Goal: Information Seeking & Learning: Learn about a topic

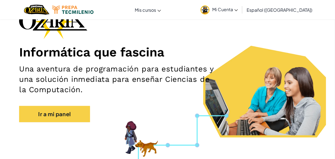
scroll to position [44, 0]
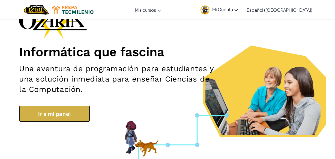
click at [72, 114] on link "Ir a mi panel" at bounding box center [54, 113] width 71 height 16
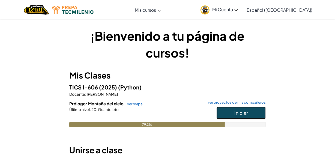
click at [237, 113] on span "Iniciar" at bounding box center [241, 113] width 14 height 6
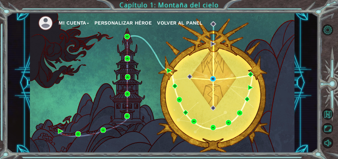
click at [127, 60] on img at bounding box center [127, 58] width 5 height 5
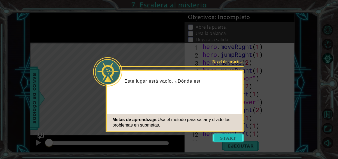
click at [223, 136] on button "Start" at bounding box center [228, 138] width 31 height 9
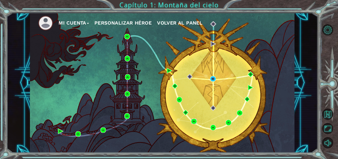
click at [194, 120] on img at bounding box center [193, 121] width 5 height 5
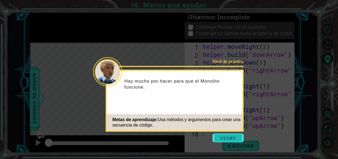
click at [225, 136] on button "Start" at bounding box center [228, 138] width 31 height 9
click at [225, 136] on icon at bounding box center [169, 79] width 338 height 159
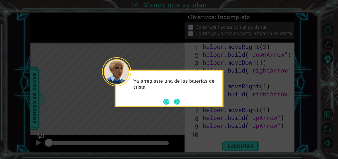
click at [177, 98] on footer at bounding box center [171, 101] width 17 height 8
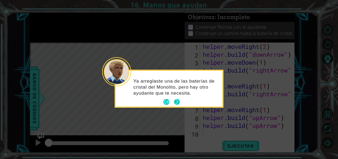
click at [177, 99] on button "Next" at bounding box center [177, 102] width 6 height 6
click at [177, 98] on icon at bounding box center [169, 79] width 338 height 159
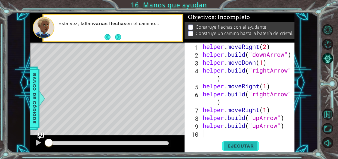
click at [231, 147] on span "Ejecutar" at bounding box center [240, 145] width 37 height 5
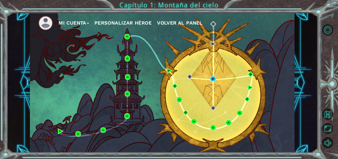
click at [177, 100] on img at bounding box center [179, 99] width 5 height 5
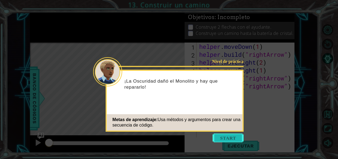
click at [233, 137] on button "Start" at bounding box center [228, 138] width 31 height 9
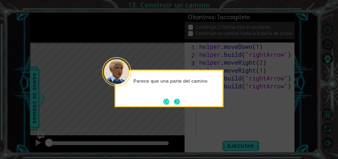
click at [177, 99] on button "Next" at bounding box center [177, 101] width 6 height 6
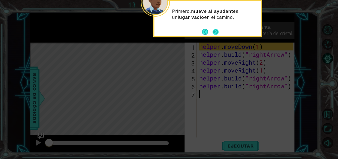
click at [212, 36] on div "Primero, mueve al ayudante a un lugar vacío en el camino." at bounding box center [207, 18] width 109 height 37
click at [214, 34] on button "Next" at bounding box center [216, 32] width 8 height 8
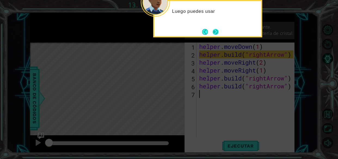
click at [214, 34] on button "Next" at bounding box center [216, 32] width 6 height 6
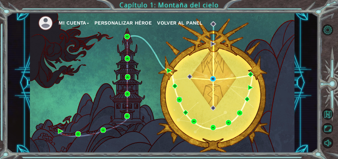
click at [178, 99] on img at bounding box center [179, 99] width 5 height 5
click at [186, 111] on img at bounding box center [185, 112] width 5 height 5
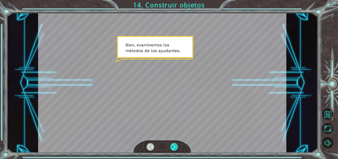
click at [173, 145] on div at bounding box center [175, 147] width 8 height 8
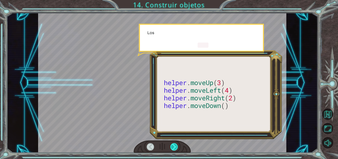
click at [173, 145] on div at bounding box center [175, 147] width 8 height 8
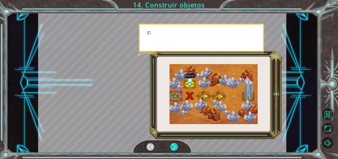
click at [173, 145] on div at bounding box center [175, 147] width 8 height 8
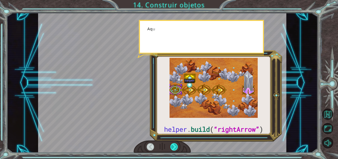
click at [173, 145] on div at bounding box center [175, 147] width 8 height 8
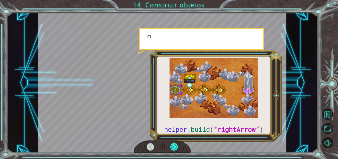
click at [173, 145] on div at bounding box center [175, 147] width 8 height 8
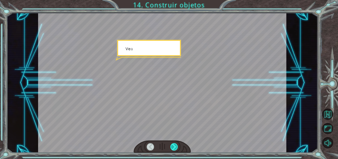
click at [173, 145] on div at bounding box center [175, 147] width 8 height 8
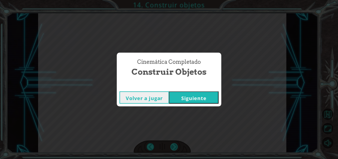
click at [173, 0] on div "helper . build ( “rightArrow” ) B i e n , e x a m i n e m o s l o s m é t o d o…" at bounding box center [169, 0] width 338 height 0
click at [201, 98] on button "Siguiente" at bounding box center [194, 97] width 50 height 12
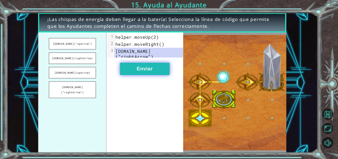
click at [130, 70] on button "Enviar" at bounding box center [145, 69] width 50 height 12
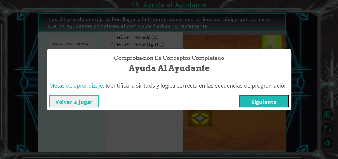
click at [89, 99] on button "Volver a jugar" at bounding box center [74, 101] width 50 height 12
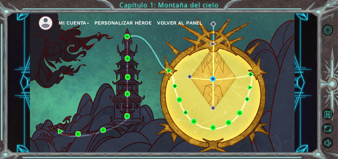
click at [193, 120] on img at bounding box center [193, 121] width 5 height 5
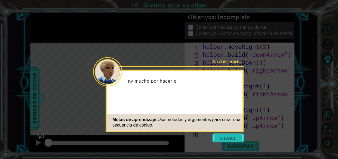
click at [225, 135] on button "Start" at bounding box center [228, 138] width 31 height 9
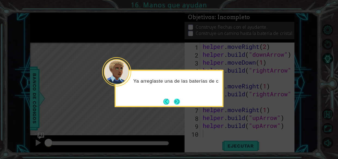
click at [179, 98] on button "Next" at bounding box center [177, 101] width 6 height 6
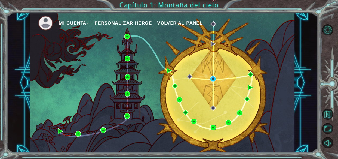
click at [213, 128] on img at bounding box center [213, 127] width 5 height 5
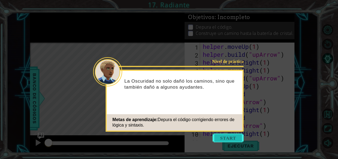
click at [236, 138] on button "Start" at bounding box center [228, 138] width 31 height 9
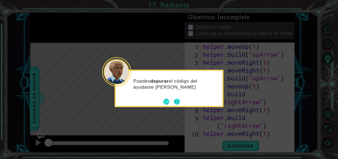
click at [180, 102] on button "Next" at bounding box center [177, 101] width 6 height 6
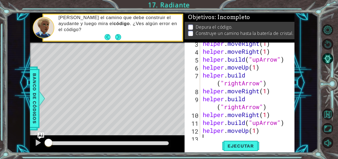
scroll to position [24, 0]
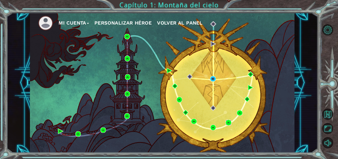
click at [227, 121] on img at bounding box center [228, 122] width 5 height 5
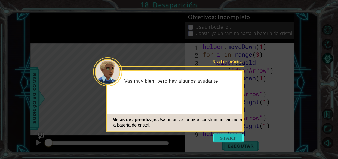
click at [229, 137] on button "Start" at bounding box center [228, 138] width 31 height 9
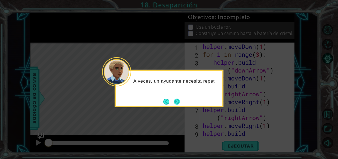
click at [177, 99] on button "Next" at bounding box center [177, 101] width 6 height 6
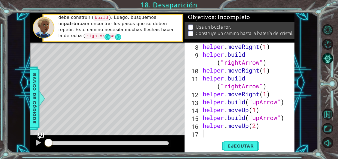
scroll to position [79, 0]
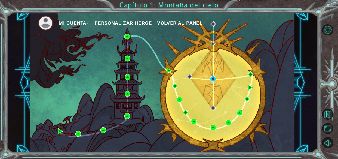
click at [240, 112] on img at bounding box center [239, 112] width 5 height 5
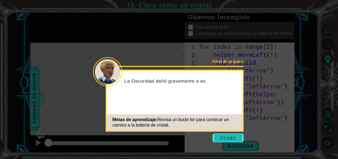
click at [228, 137] on button "Start" at bounding box center [228, 138] width 31 height 9
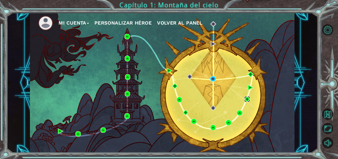
click at [248, 97] on img at bounding box center [247, 98] width 5 height 5
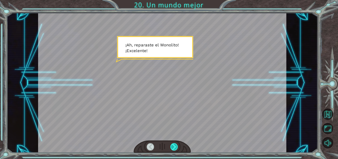
click at [174, 145] on div at bounding box center [175, 147] width 8 height 8
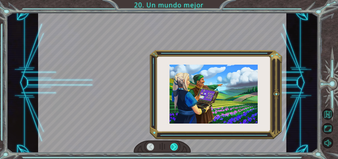
click at [174, 145] on div at bounding box center [175, 147] width 8 height 8
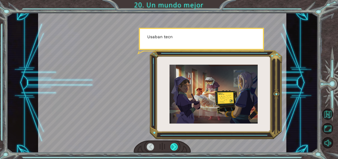
click at [174, 145] on div at bounding box center [175, 147] width 8 height 8
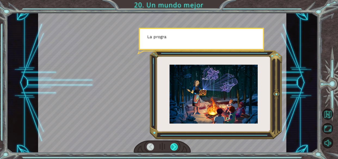
click at [174, 145] on div at bounding box center [175, 147] width 8 height 8
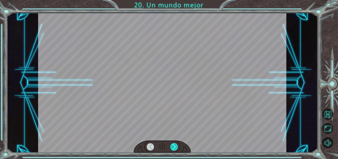
click at [174, 145] on div at bounding box center [175, 147] width 8 height 8
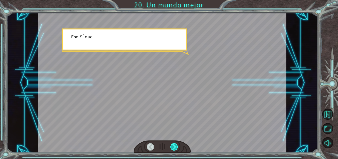
click at [174, 145] on div at bounding box center [175, 147] width 8 height 8
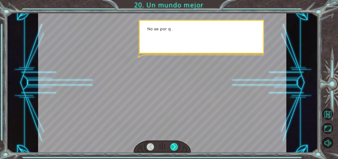
click at [174, 145] on div at bounding box center [175, 147] width 8 height 8
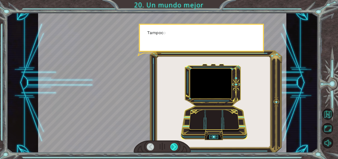
click at [174, 145] on div at bounding box center [175, 147] width 8 height 8
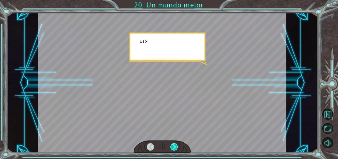
click at [174, 145] on div at bounding box center [175, 147] width 8 height 8
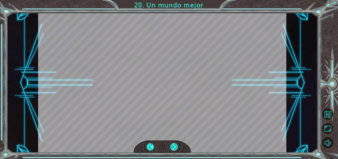
click at [174, 145] on div at bounding box center [175, 147] width 8 height 8
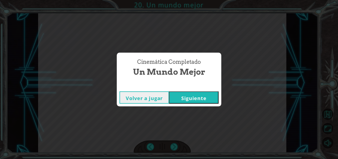
click at [199, 97] on button "Siguiente" at bounding box center [194, 97] width 50 height 12
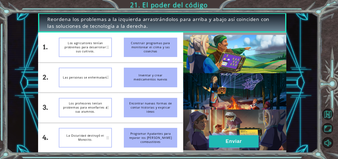
click at [236, 137] on button "Enviar" at bounding box center [234, 141] width 50 height 12
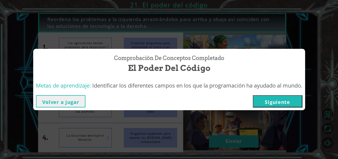
click at [62, 100] on button "Volver a jugar" at bounding box center [61, 101] width 50 height 12
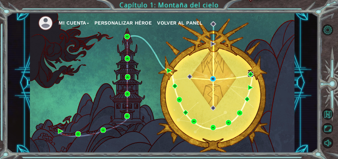
click at [250, 74] on img at bounding box center [250, 73] width 5 height 5
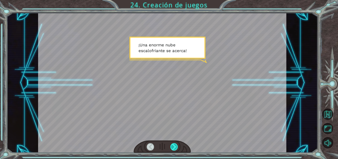
click at [173, 147] on div at bounding box center [175, 147] width 8 height 8
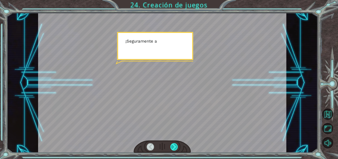
click at [173, 147] on div at bounding box center [175, 147] width 8 height 8
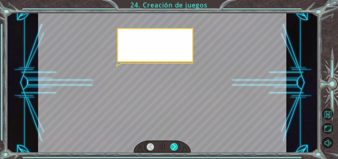
click at [173, 147] on div at bounding box center [175, 147] width 8 height 8
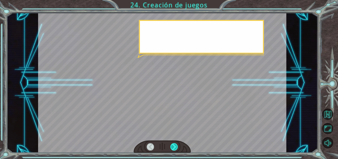
click at [173, 147] on div at bounding box center [175, 147] width 8 height 8
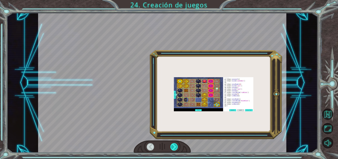
click at [173, 147] on div at bounding box center [175, 147] width 8 height 8
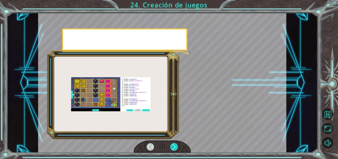
click at [173, 147] on div at bounding box center [175, 147] width 8 height 8
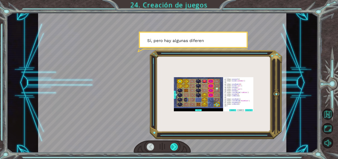
click at [173, 147] on div at bounding box center [175, 147] width 8 height 8
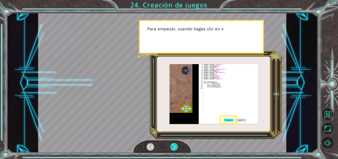
click at [173, 147] on div at bounding box center [175, 147] width 8 height 8
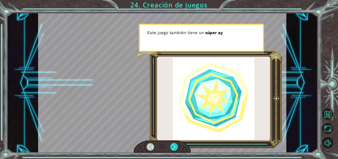
click at [173, 147] on div at bounding box center [175, 147] width 8 height 8
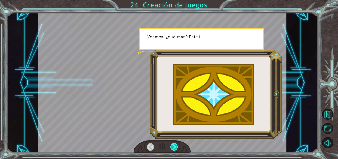
click at [173, 147] on div at bounding box center [175, 147] width 8 height 8
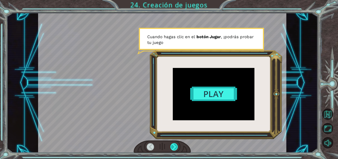
click at [173, 147] on div at bounding box center [175, 147] width 8 height 8
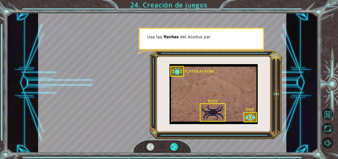
click at [173, 147] on div at bounding box center [175, 147] width 8 height 8
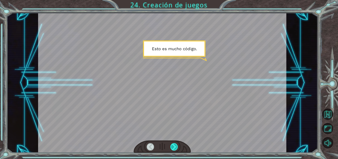
click at [173, 147] on div at bounding box center [175, 147] width 8 height 8
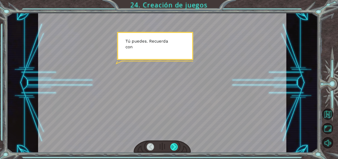
click at [173, 147] on div at bounding box center [175, 147] width 8 height 8
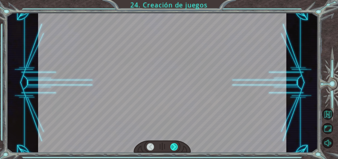
click at [173, 147] on div at bounding box center [175, 147] width 8 height 8
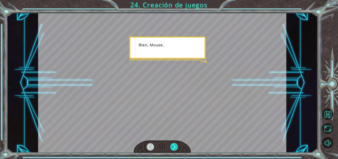
click at [173, 147] on div at bounding box center [175, 147] width 8 height 8
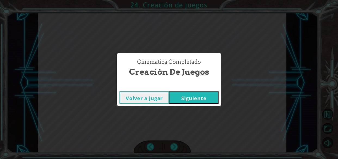
click at [183, 97] on button "Siguiente" at bounding box center [194, 97] width 50 height 12
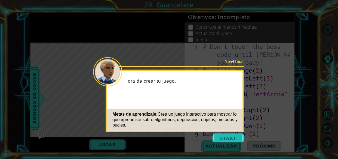
click at [227, 140] on button "Start" at bounding box center [228, 138] width 31 height 9
